Goal: Communication & Community: Answer question/provide support

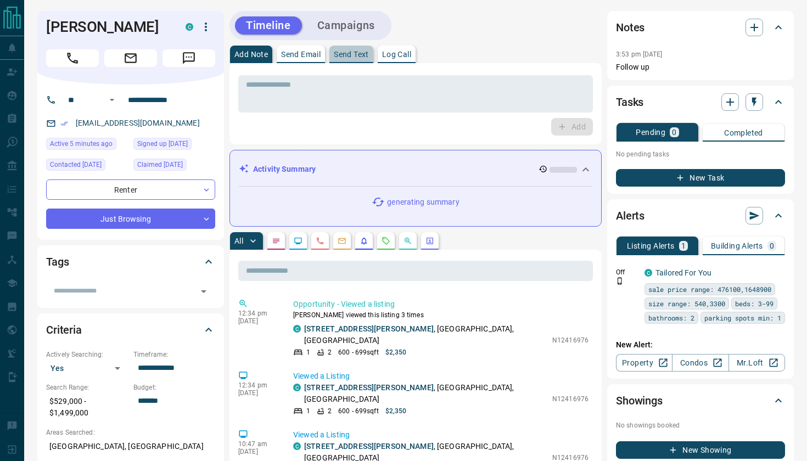
click at [354, 55] on p "Send Text" at bounding box center [351, 54] width 35 height 8
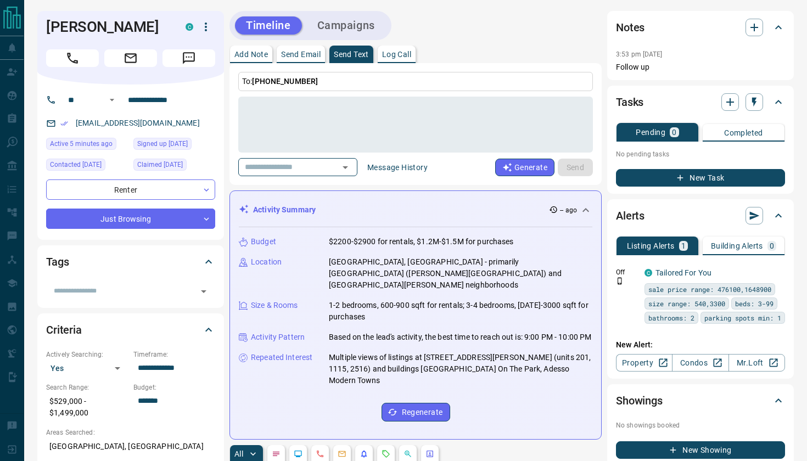
click at [384, 282] on div "Budget $2200-$2900 for rentals, $1.2M-$1.5M for purchases Location [GEOGRAPHIC_…" at bounding box center [415, 328] width 353 height 203
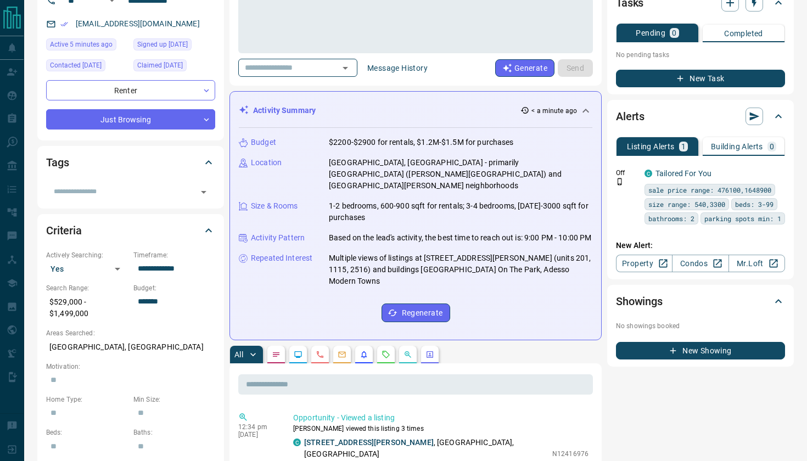
scroll to position [100, 0]
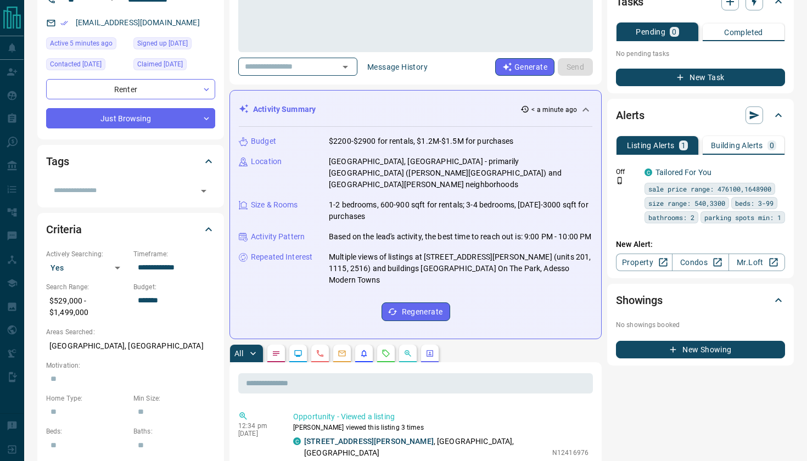
click at [388, 349] on icon "Requests" at bounding box center [385, 353] width 9 height 9
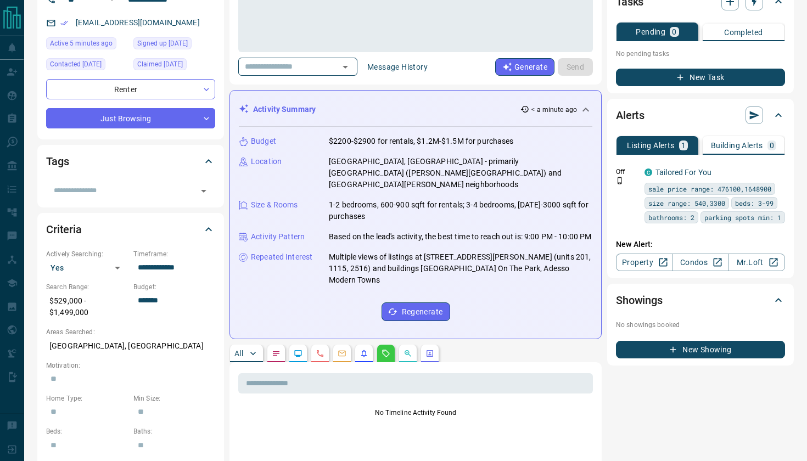
click at [242, 349] on p "All" at bounding box center [238, 353] width 9 height 8
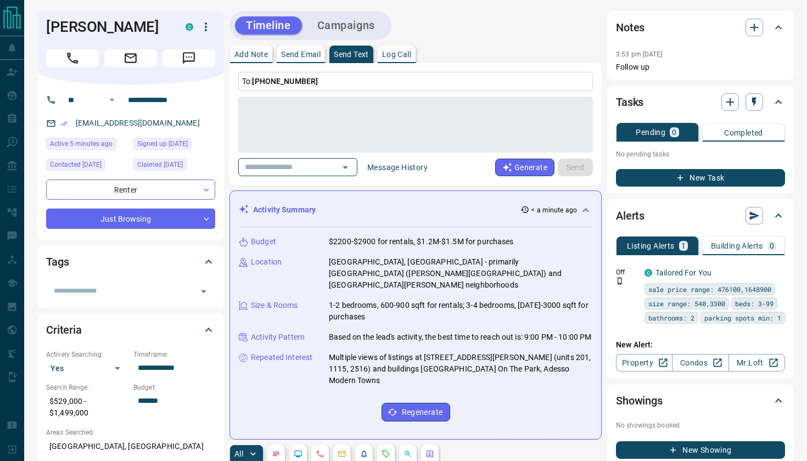
scroll to position [0, 0]
click at [352, 166] on icon "Open" at bounding box center [345, 167] width 13 height 13
click at [425, 177] on div "To: [PHONE_NUMBER] * ​ ​ Message History Generate Send" at bounding box center [415, 124] width 372 height 122
click at [425, 170] on button "Message History" at bounding box center [397, 168] width 74 height 18
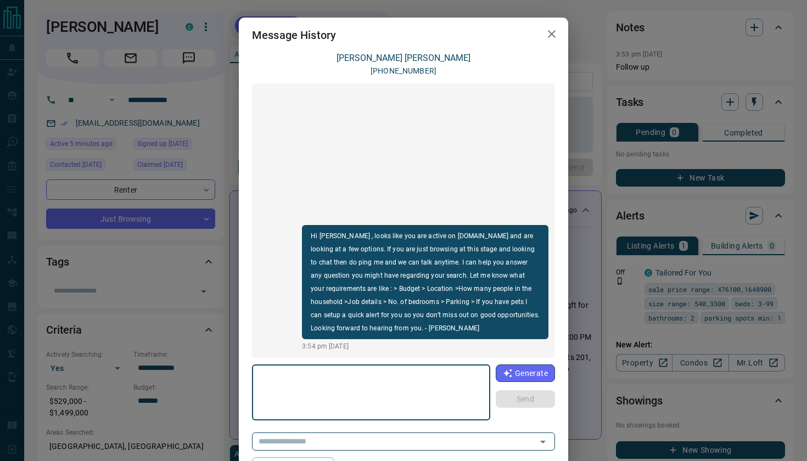
click at [312, 393] on textarea at bounding box center [371, 392] width 223 height 47
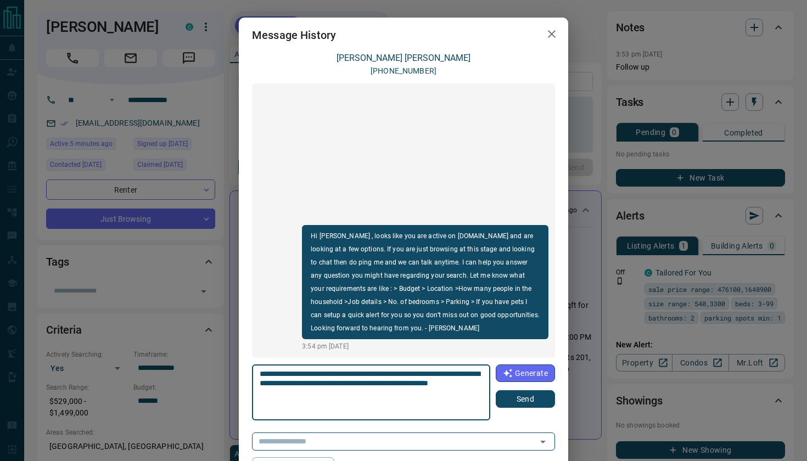
type textarea "**********"
click at [526, 405] on button "Send" at bounding box center [524, 399] width 59 height 18
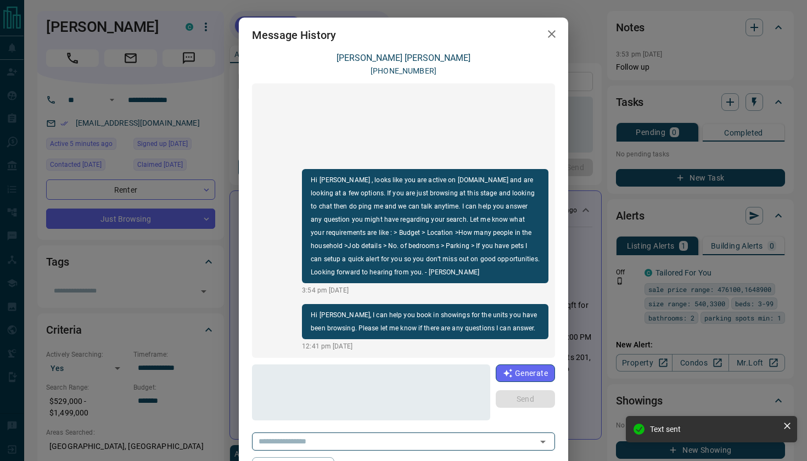
click at [550, 38] on icon "button" at bounding box center [551, 33] width 13 height 13
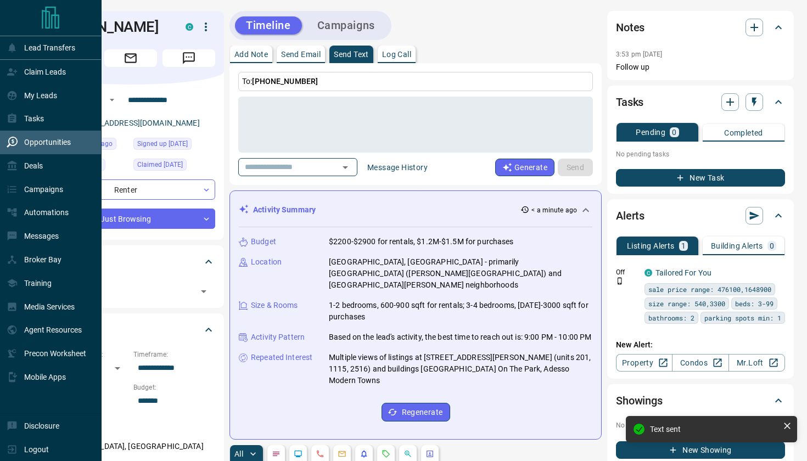
click at [22, 146] on div "Opportunities" at bounding box center [39, 142] width 64 height 18
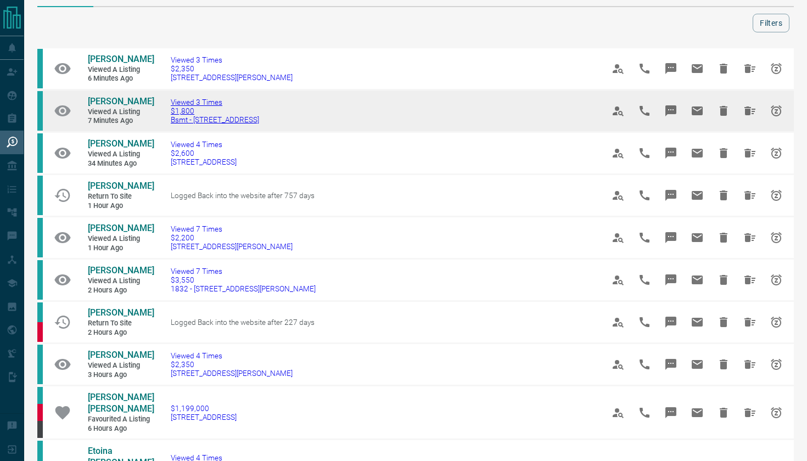
scroll to position [33, 0]
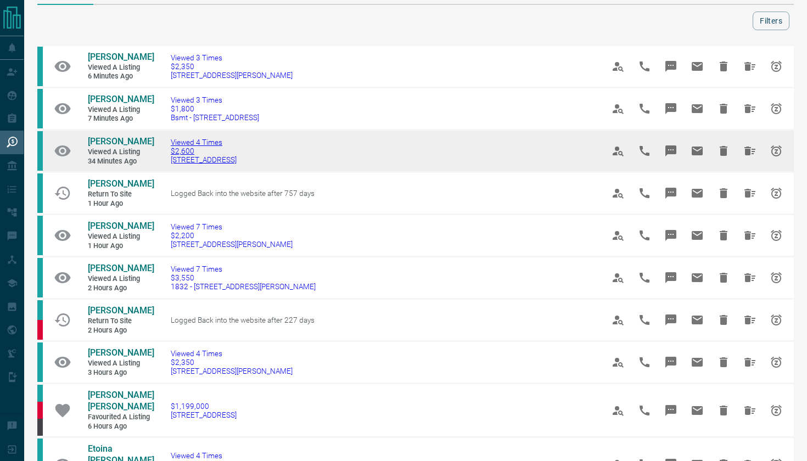
click at [198, 139] on span "Viewed 4 Times" at bounding box center [204, 142] width 66 height 9
click at [102, 139] on span "[PERSON_NAME]" at bounding box center [121, 141] width 66 height 10
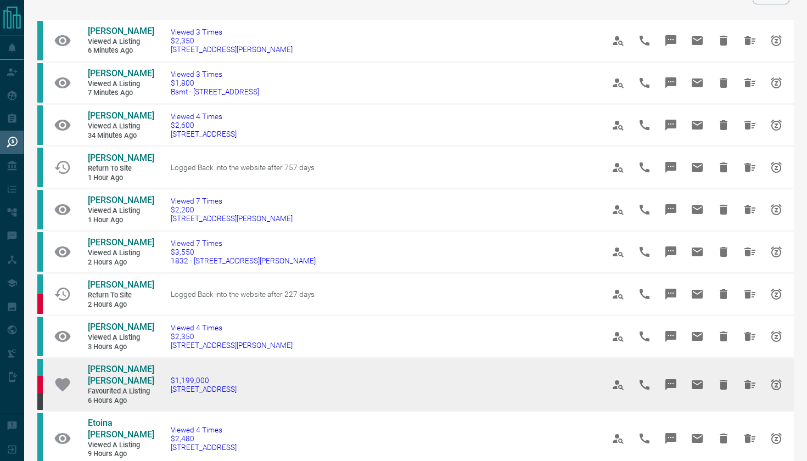
scroll to position [76, 0]
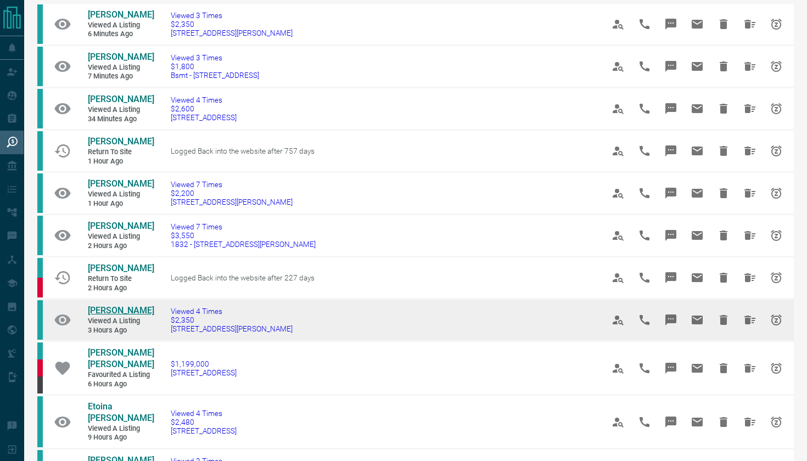
click at [120, 305] on span "[PERSON_NAME]" at bounding box center [121, 310] width 66 height 10
